Goal: Task Accomplishment & Management: Manage account settings

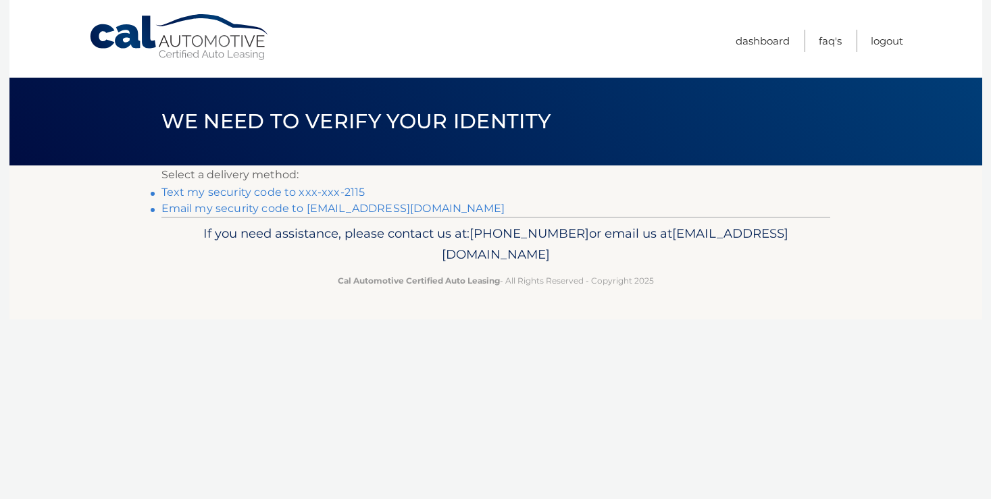
click at [665, 243] on p "If you need assistance, please contact us at: 609-807-3200 or email us at Custo…" at bounding box center [495, 244] width 651 height 43
click at [355, 194] on link "Text my security code to xxx-xxx-2115" at bounding box center [263, 192] width 204 height 13
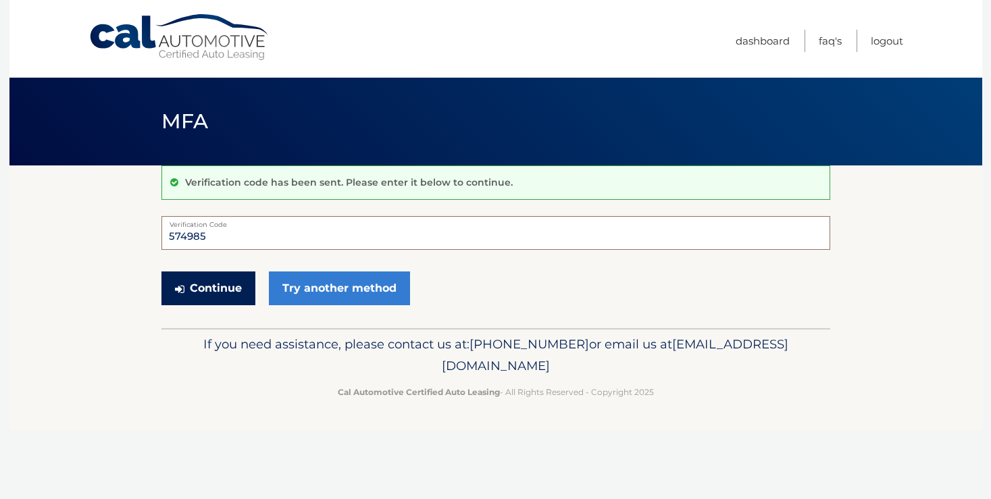
type input "574985"
click at [234, 278] on button "Continue" at bounding box center [208, 289] width 94 height 34
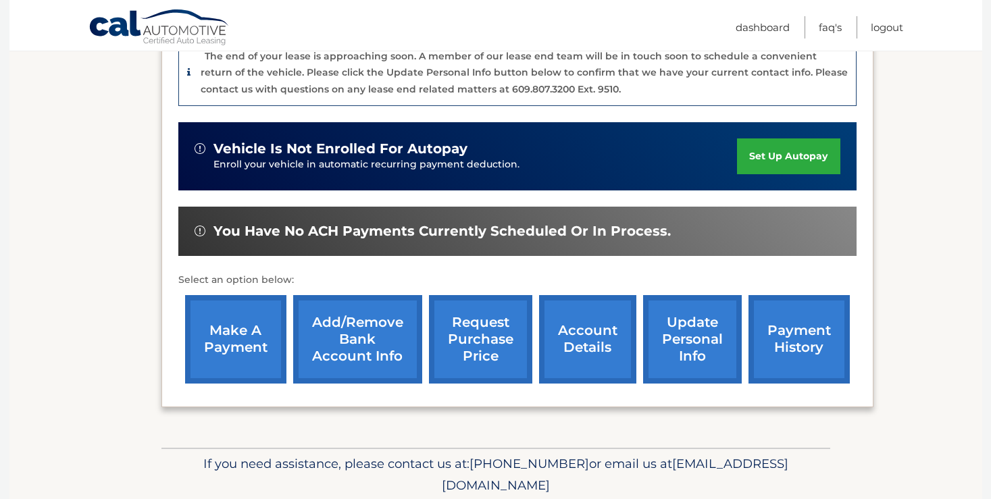
scroll to position [373, 0]
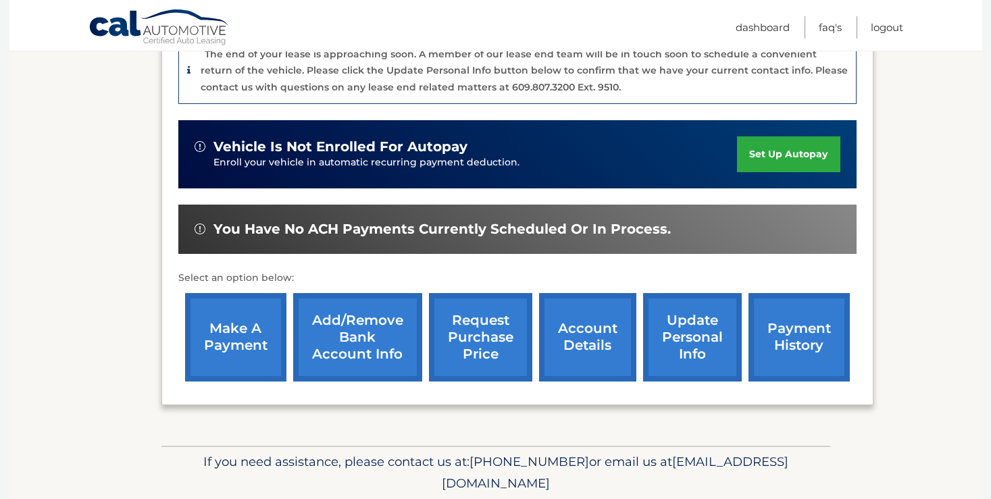
click at [578, 330] on link "account details" at bounding box center [587, 337] width 97 height 88
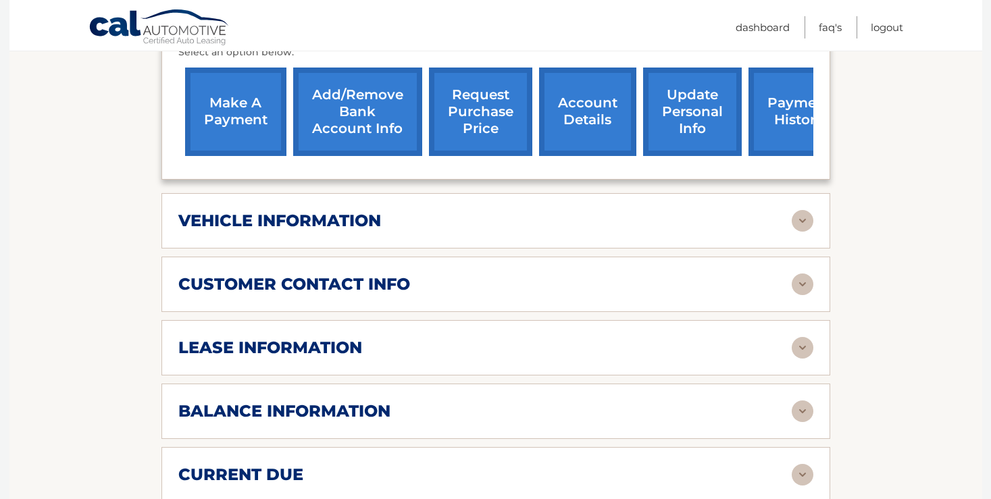
scroll to position [534, 0]
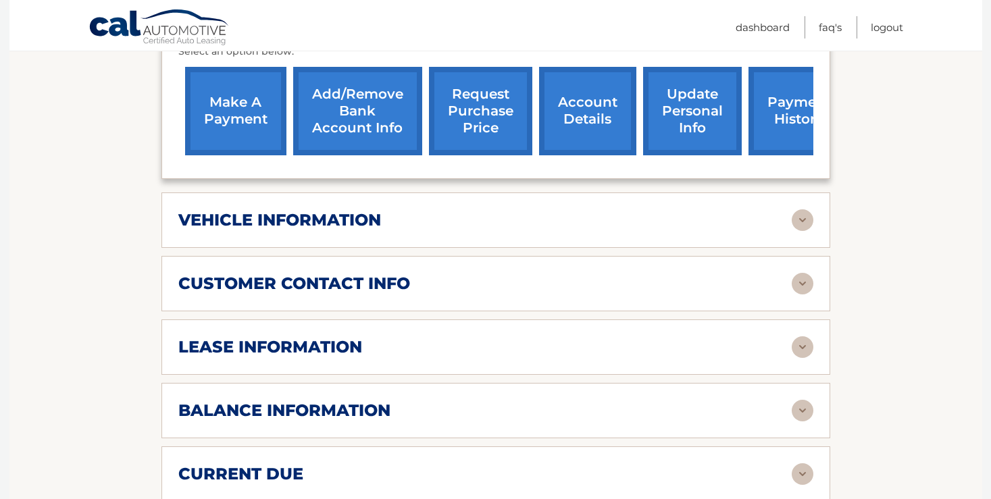
click at [800, 220] on img at bounding box center [803, 220] width 22 height 22
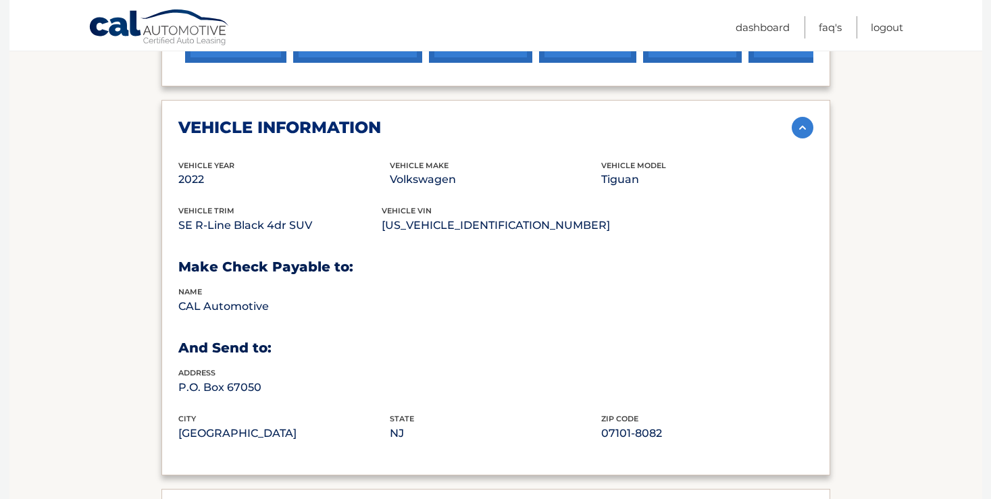
scroll to position [602, 0]
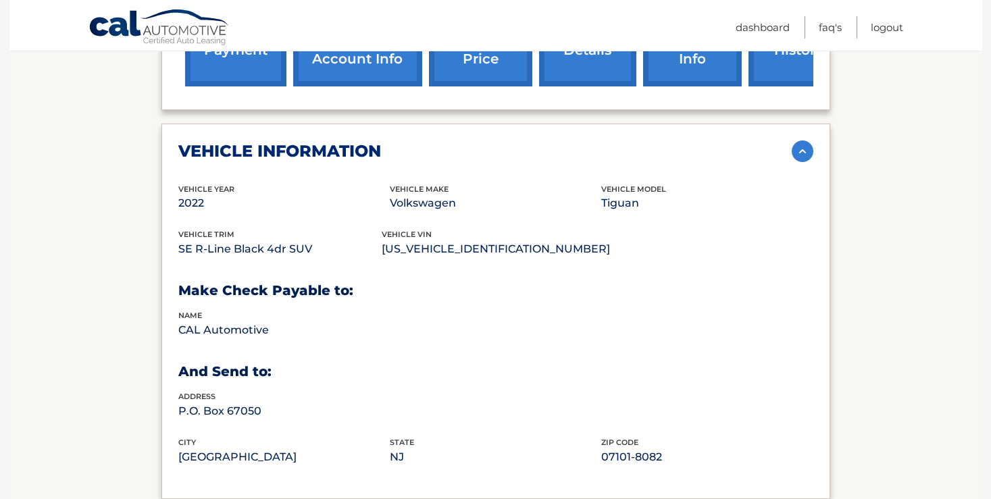
click at [800, 145] on img at bounding box center [803, 151] width 22 height 22
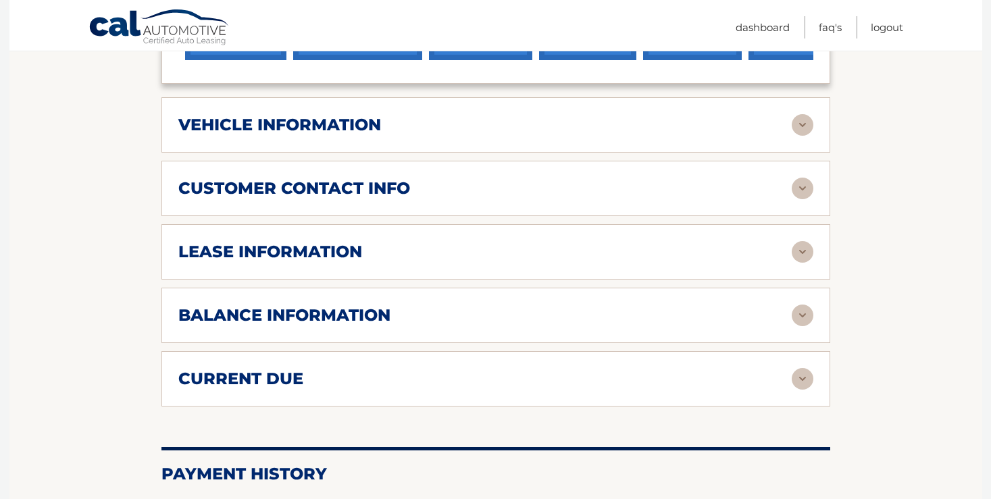
scroll to position [634, 0]
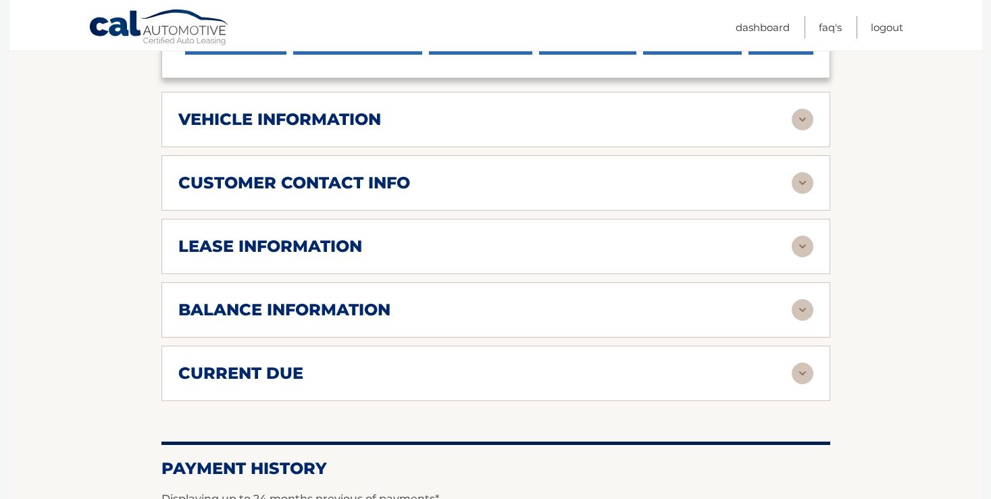
click at [803, 240] on img at bounding box center [803, 247] width 22 height 22
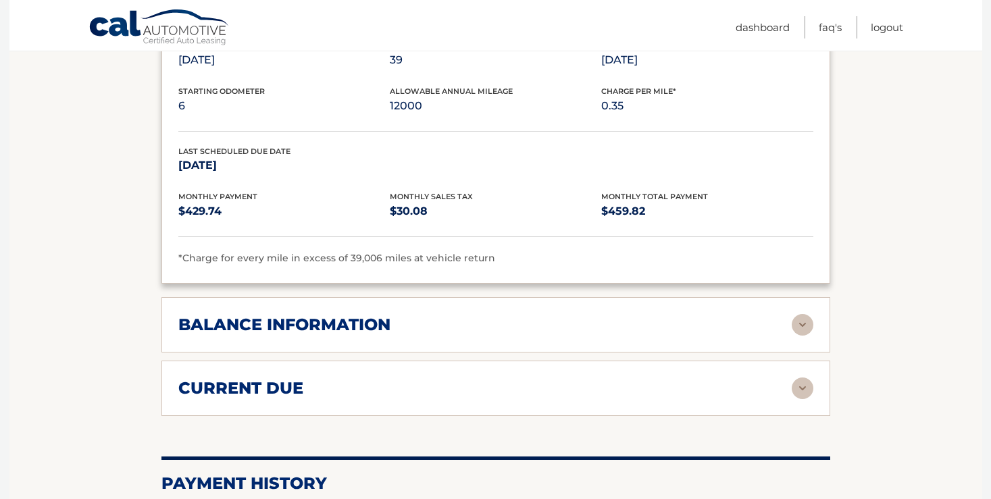
scroll to position [876, 0]
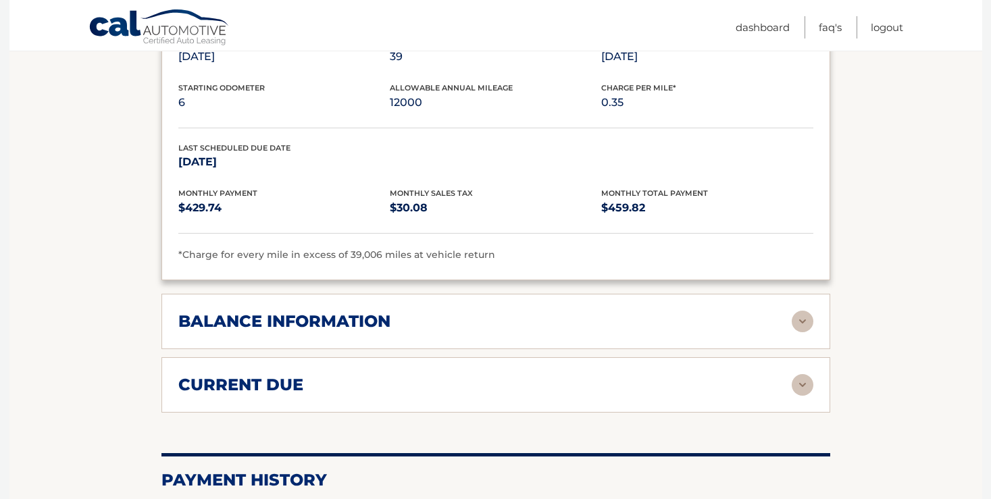
click at [804, 319] on img at bounding box center [803, 322] width 22 height 22
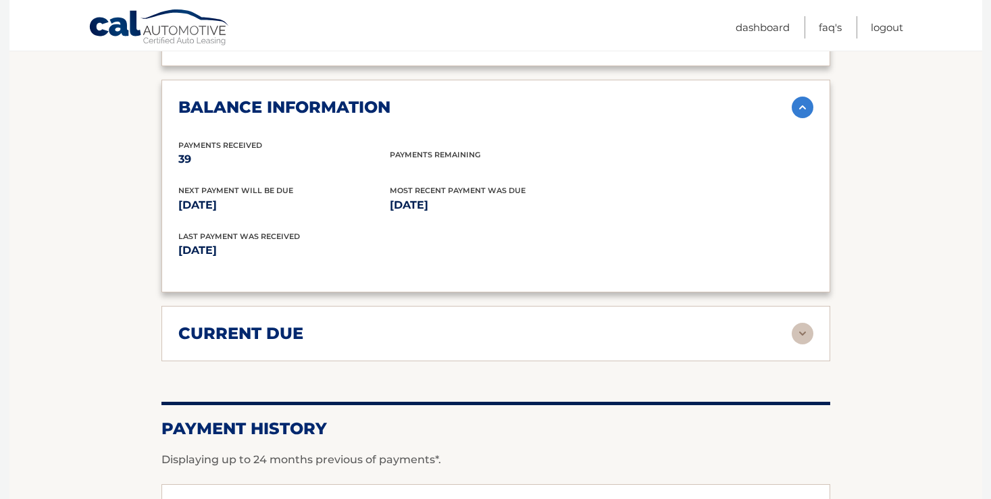
scroll to position [1120, 0]
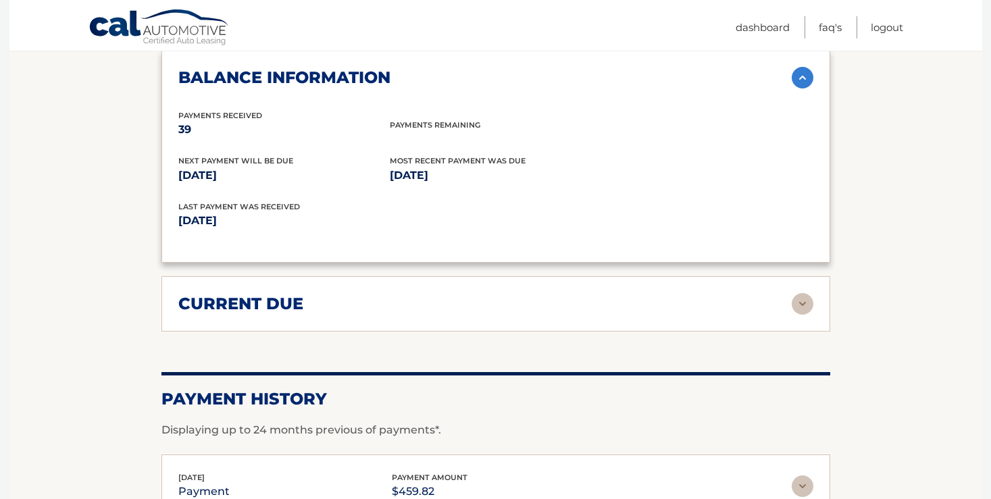
click at [799, 298] on img at bounding box center [803, 304] width 22 height 22
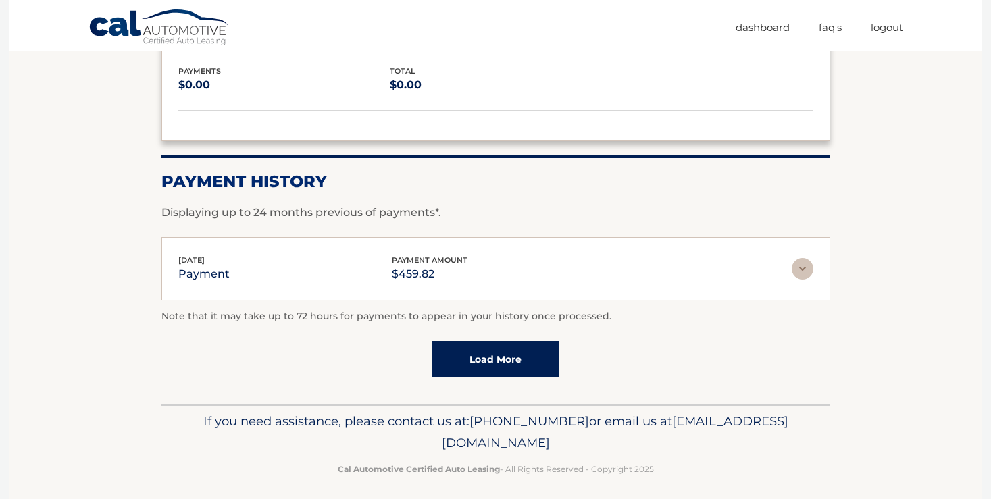
scroll to position [1436, 0]
click at [519, 361] on link "Load More" at bounding box center [496, 360] width 128 height 36
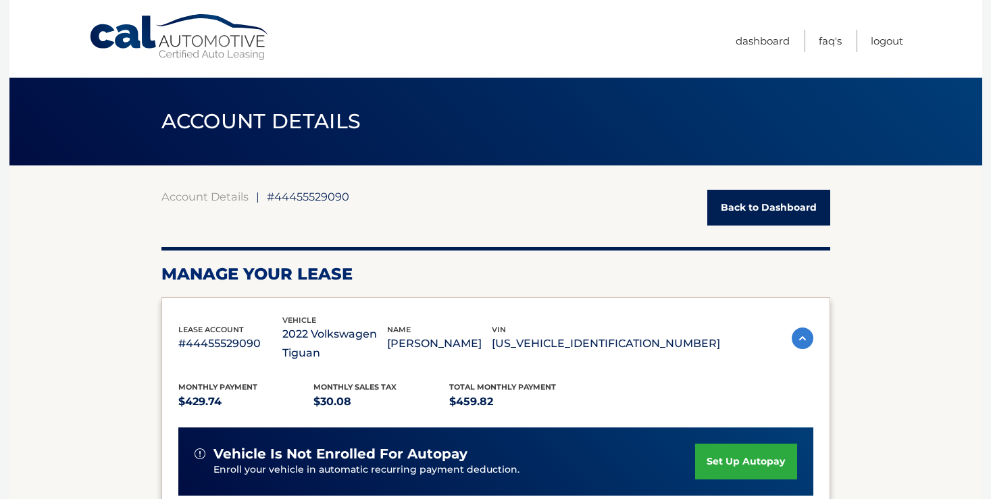
scroll to position [0, 0]
click at [740, 42] on link "Dashboard" at bounding box center [763, 41] width 54 height 22
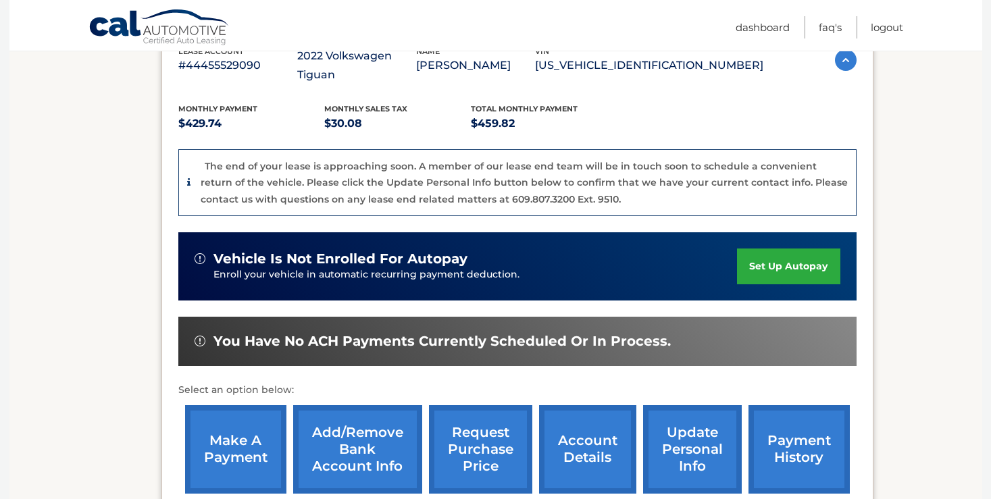
scroll to position [120, 0]
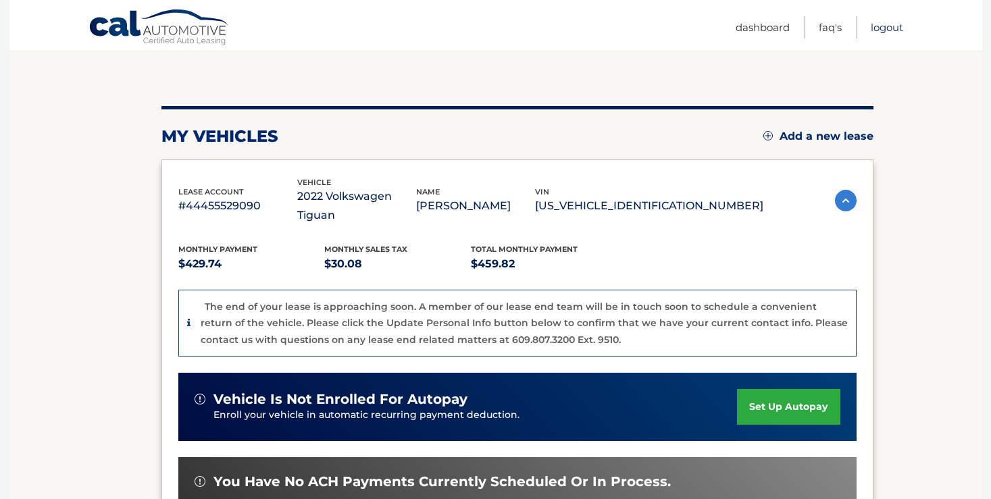
click at [875, 25] on link "Logout" at bounding box center [887, 27] width 32 height 22
